Goal: Find specific fact: Find specific fact

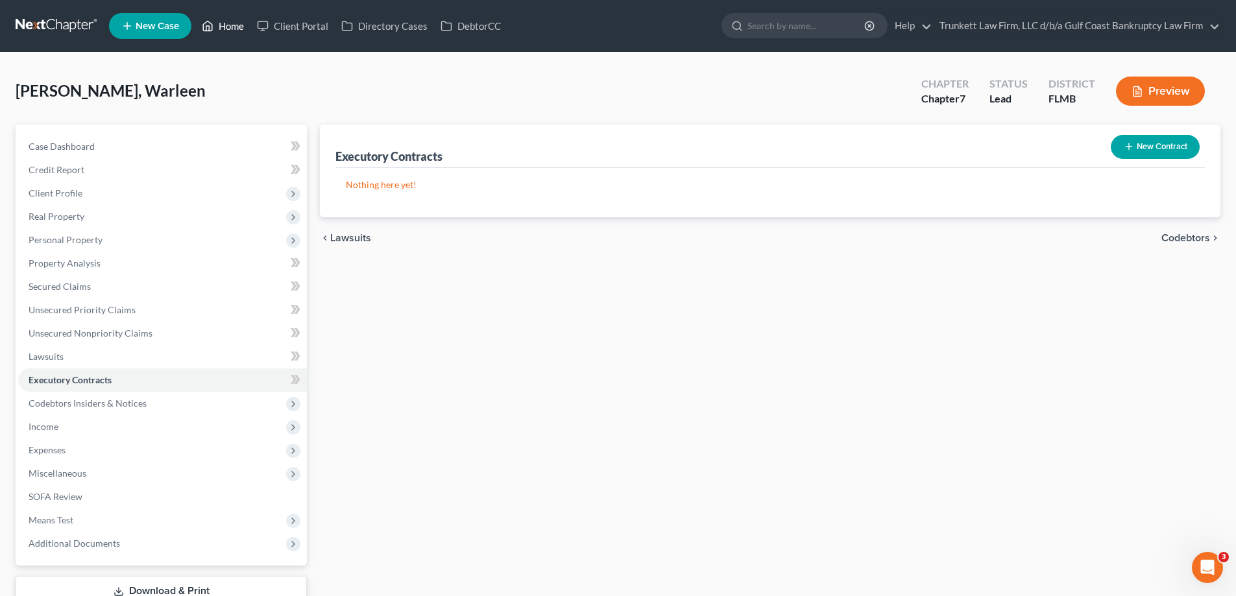
click at [236, 22] on link "Home" at bounding box center [222, 25] width 55 height 23
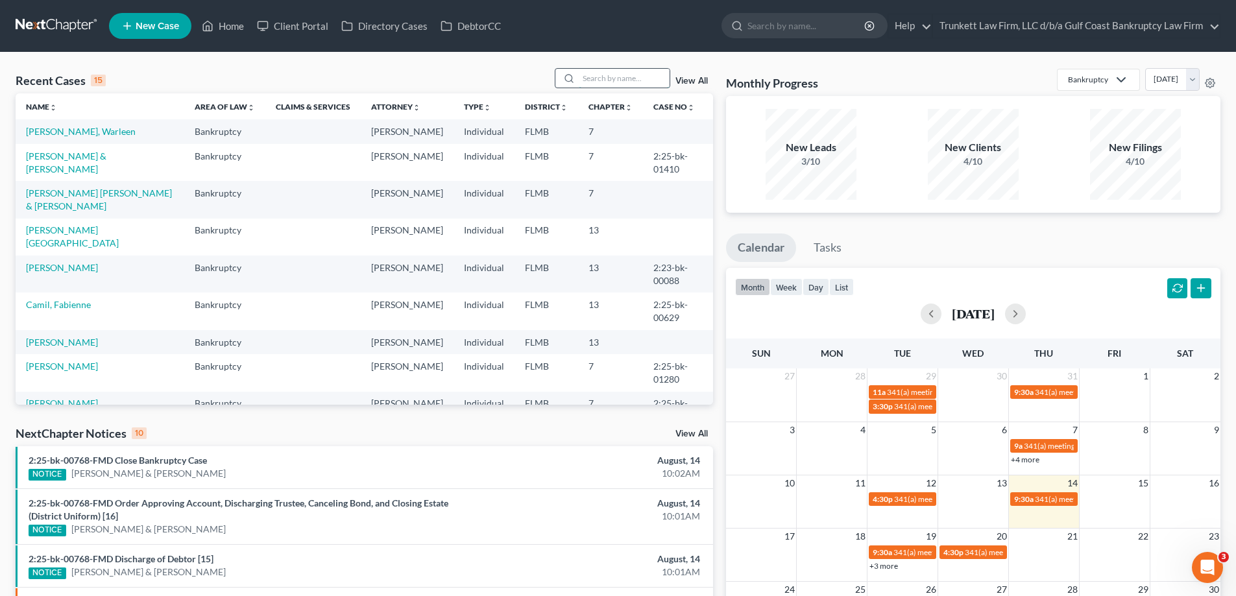
click at [603, 72] on input "search" at bounding box center [624, 78] width 91 height 19
type input "[PERSON_NAME]"
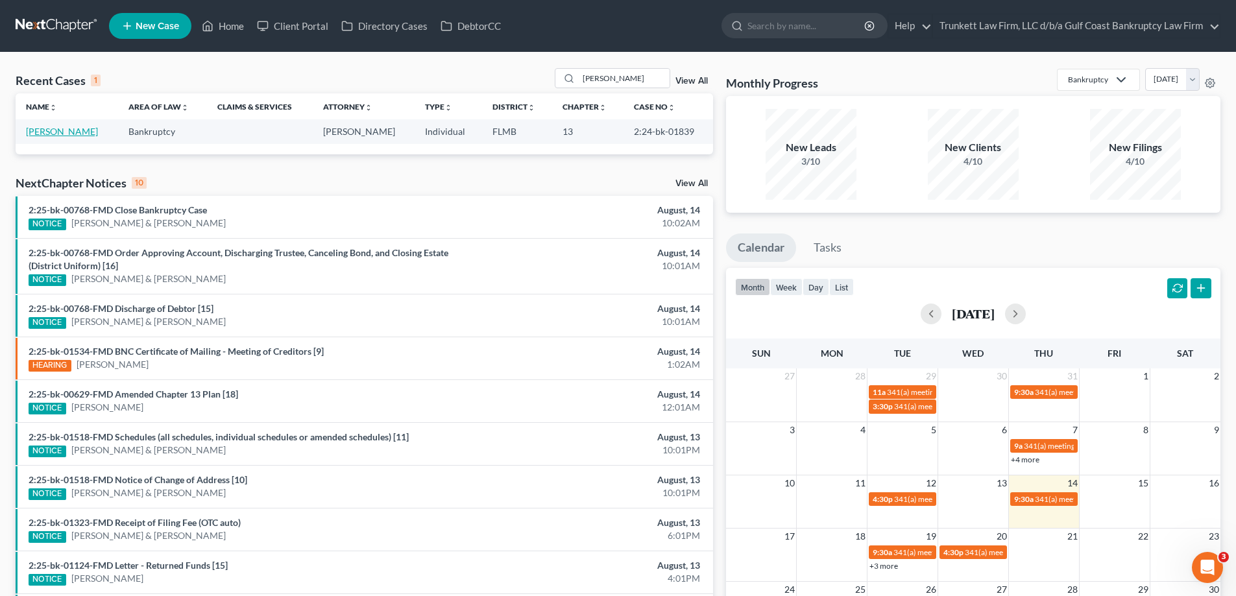
click at [59, 130] on link "[PERSON_NAME]" at bounding box center [62, 131] width 72 height 11
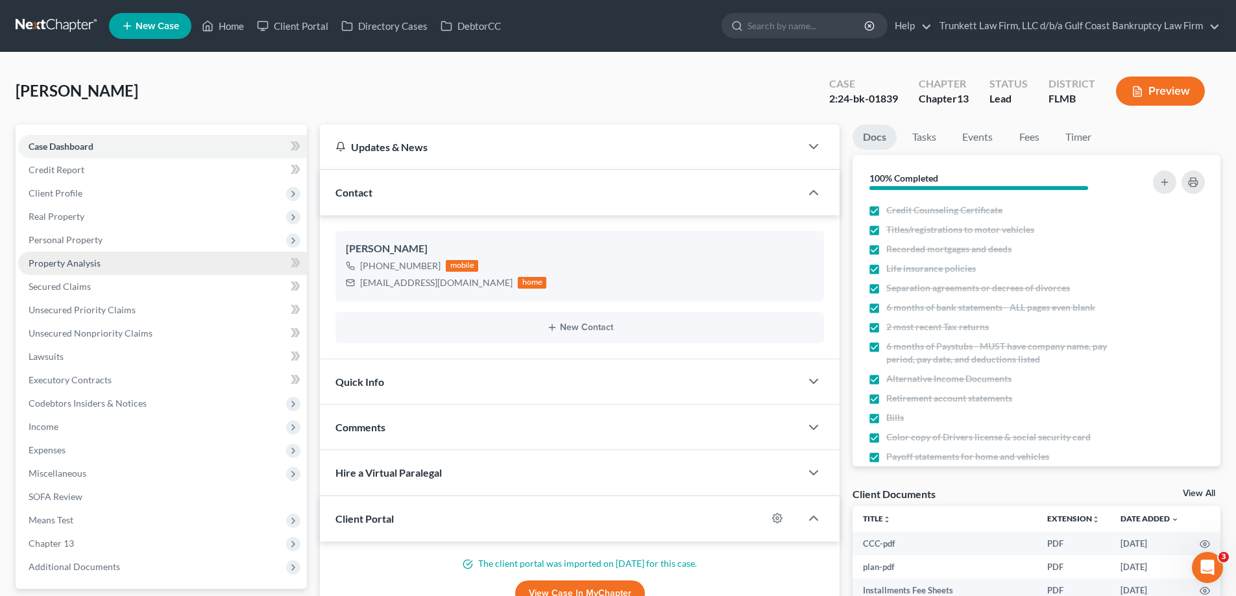
scroll to position [736, 0]
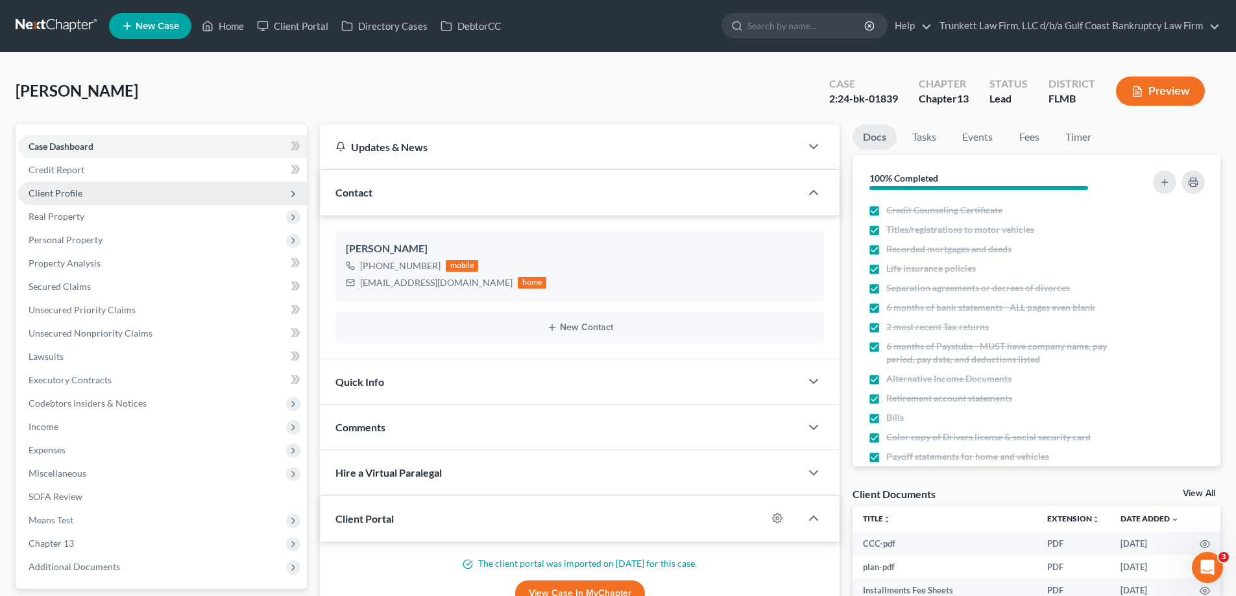
click at [65, 195] on span "Client Profile" at bounding box center [56, 192] width 54 height 11
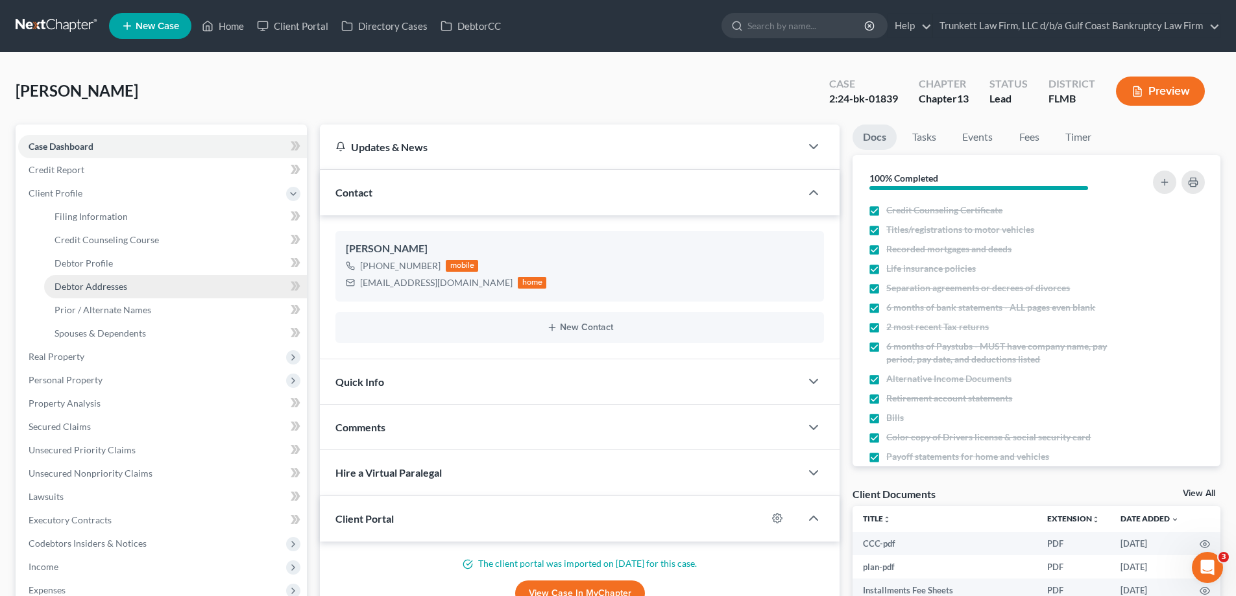
click at [112, 281] on span "Debtor Addresses" at bounding box center [90, 286] width 73 height 11
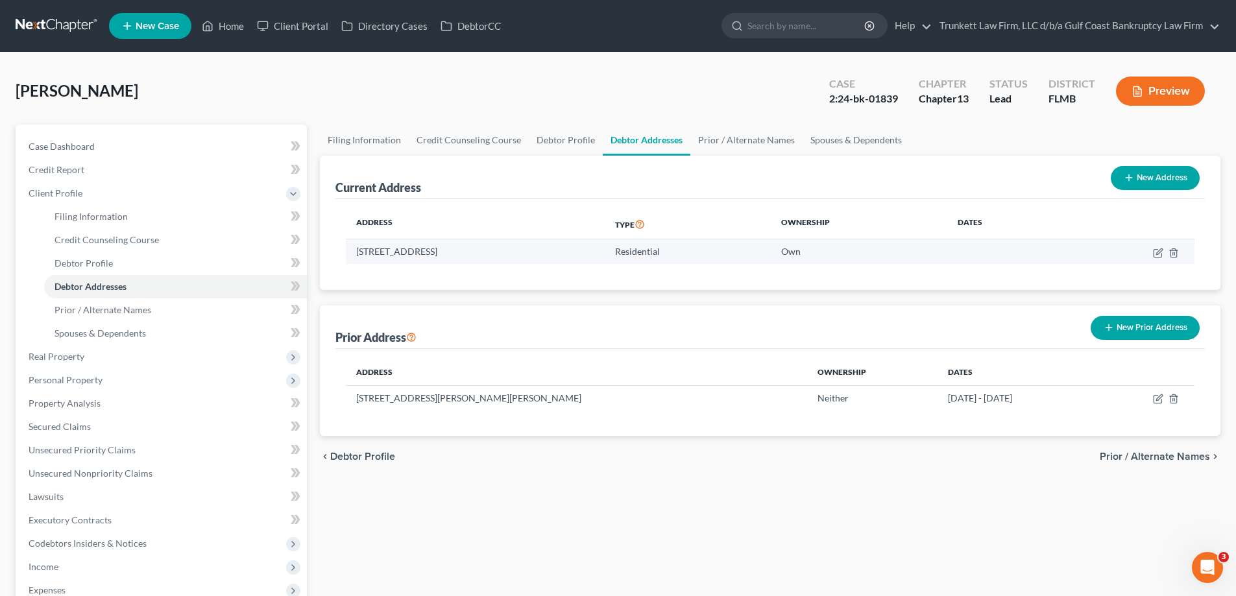
drag, startPoint x: 424, startPoint y: 252, endPoint x: 371, endPoint y: 249, distance: 53.3
click at [358, 250] on td "[STREET_ADDRESS]" at bounding box center [475, 251] width 259 height 25
copy td "[STREET_ADDRESS]"
